Goal: Use online tool/utility: Utilize a website feature to perform a specific function

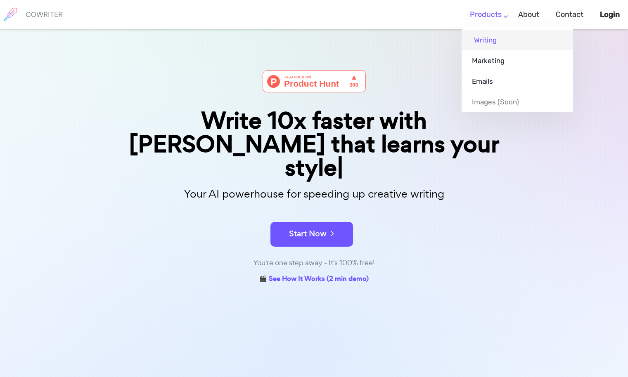
click at [486, 42] on link "Writing" at bounding box center [518, 40] width 112 height 21
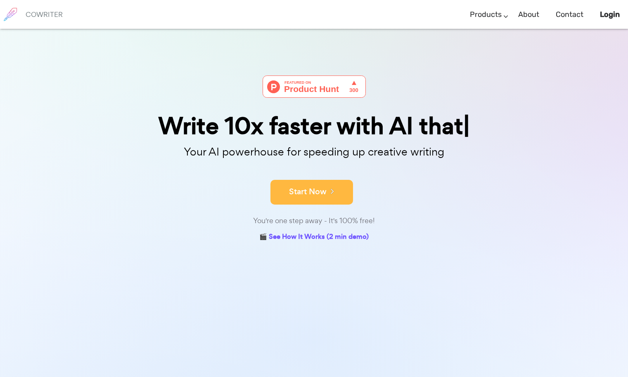
click at [327, 192] on icon at bounding box center [330, 191] width 7 height 9
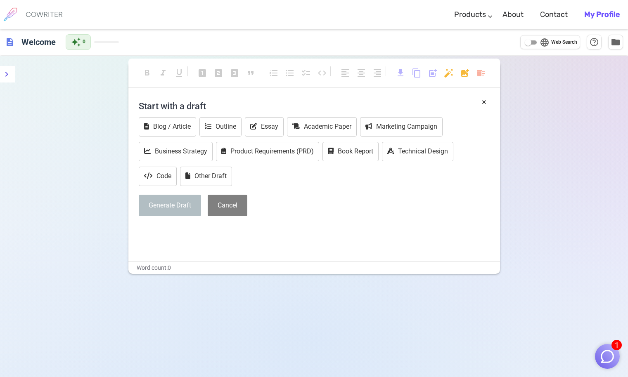
click at [30, 133] on div "format_bold format_italic format_underlined looks_one looks_two looks_3 format_…" at bounding box center [314, 244] width 628 height 377
click at [211, 174] on button "Other Draft" at bounding box center [206, 176] width 52 height 19
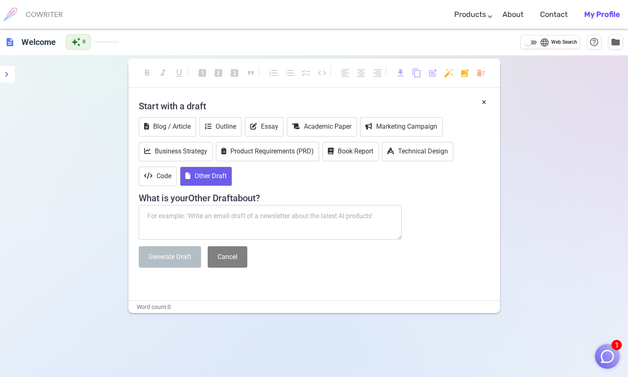
click at [182, 218] on textarea at bounding box center [270, 222] width 263 height 35
paste textarea "Cheryl Bryant is a 30-year-old mixed-race woman (black, white - a mix of Irish …"
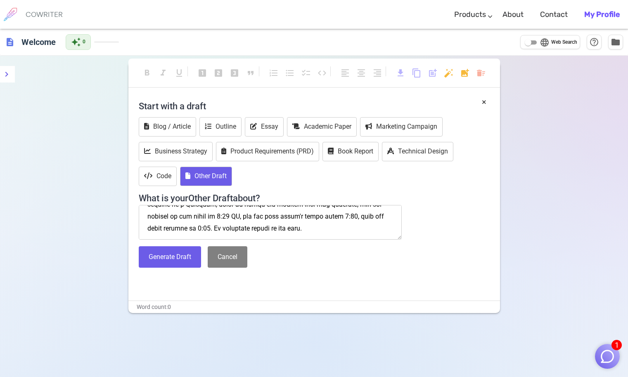
scroll to position [249, 0]
type textarea "Cheryl Bryant is a 30-year-old mixed-race woman (black, white - a mix of Irish …"
click at [183, 264] on button "Generate Draft" at bounding box center [170, 258] width 62 height 22
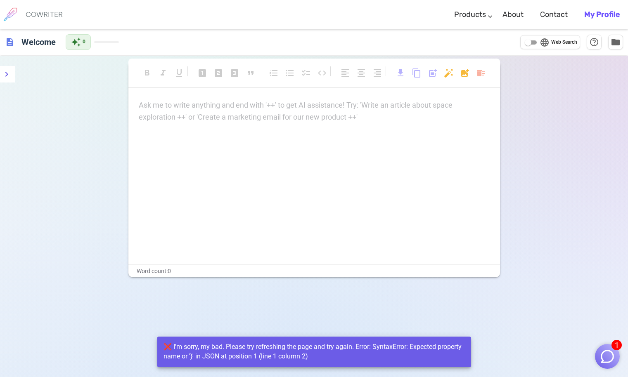
click at [261, 110] on p "Ask me to write anything and end with '++' to get AI assistance! Try: 'Write an…" at bounding box center [314, 106] width 351 height 12
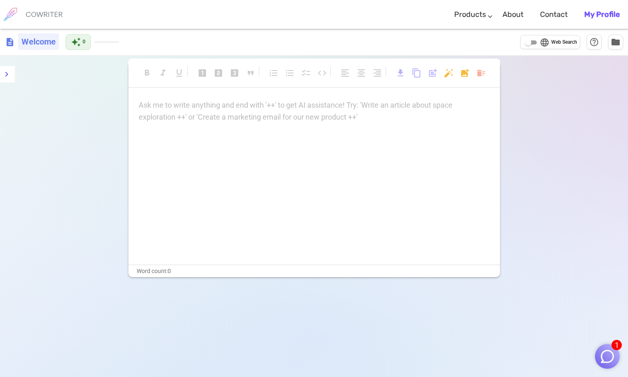
click at [28, 44] on h6 "Welcome" at bounding box center [38, 41] width 41 height 17
click at [36, 14] on h6 "COWRITER" at bounding box center [44, 14] width 37 height 7
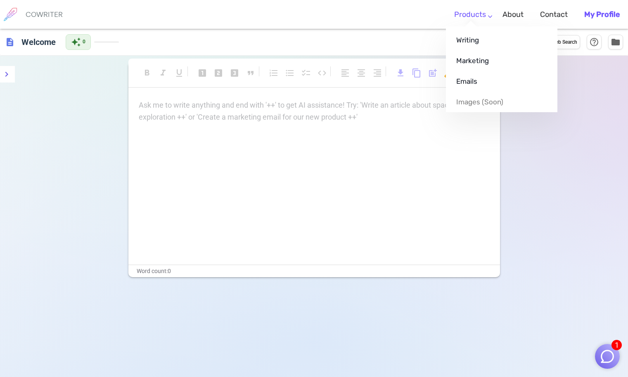
click at [455, 11] on li "Products Writing Marketing Emails Images (soon)" at bounding box center [470, 14] width 48 height 24
click at [467, 40] on link "Writing" at bounding box center [502, 40] width 112 height 21
